Goal: Task Accomplishment & Management: Use online tool/utility

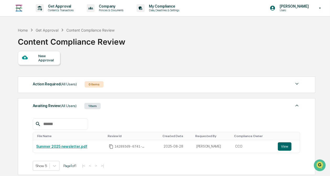
drag, startPoint x: 0, startPoint y: 0, endPoint x: 146, endPoint y: 53, distance: 155.4
click at [146, 53] on div "New Approval" at bounding box center [166, 58] width 297 height 14
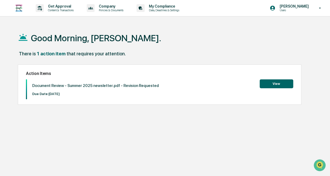
click at [153, 53] on div "There is 1 action item that requires your attention." at bounding box center [166, 56] width 297 height 11
click at [273, 83] on button "View" at bounding box center [276, 84] width 34 height 9
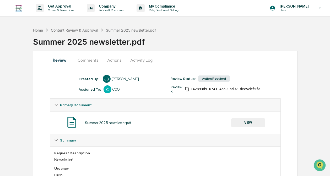
click at [85, 58] on button "Comments" at bounding box center [87, 60] width 29 height 13
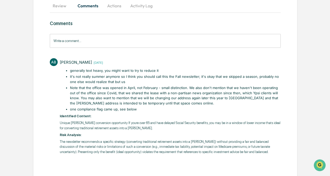
scroll to position [55, 0]
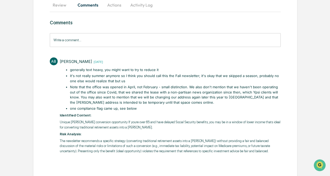
click at [154, 95] on li "Note that the office was opened in April, not February - small distinction. We …" at bounding box center [175, 95] width 210 height 20
click at [155, 95] on li "Note that the office was opened in April, not February - small distinction. We …" at bounding box center [175, 95] width 210 height 20
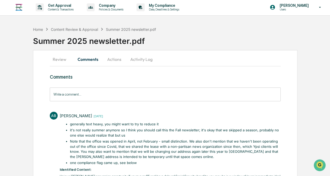
scroll to position [0, 0]
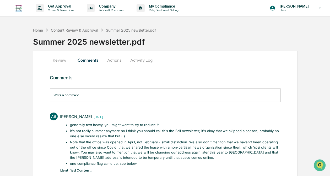
click at [147, 63] on button "Activity Log" at bounding box center [141, 60] width 31 height 13
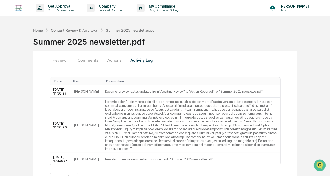
click at [116, 63] on button "Actions" at bounding box center [114, 60] width 24 height 13
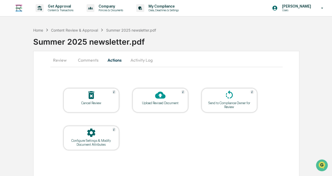
click at [162, 99] on icon at bounding box center [160, 95] width 10 height 10
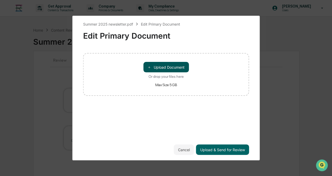
click at [162, 68] on button "＋ Upload Document" at bounding box center [166, 67] width 46 height 10
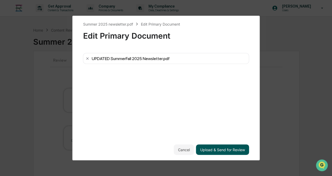
click at [216, 149] on button "Upload & Send for Review" at bounding box center [222, 150] width 53 height 10
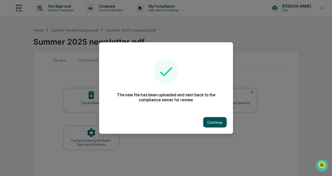
click at [211, 121] on button "Continue" at bounding box center [215, 122] width 24 height 10
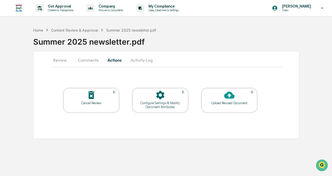
click at [90, 61] on button "Comments" at bounding box center [88, 60] width 29 height 13
